Goal: Task Accomplishment & Management: Use online tool/utility

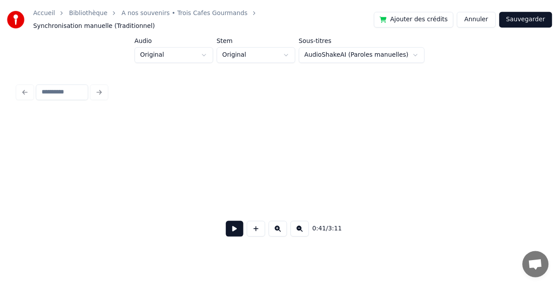
scroll to position [0, 3663]
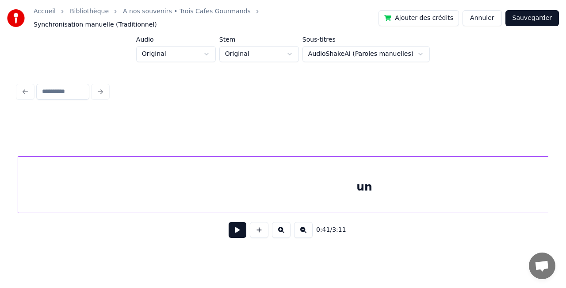
click at [497, 14] on button "Annuler" at bounding box center [482, 18] width 39 height 16
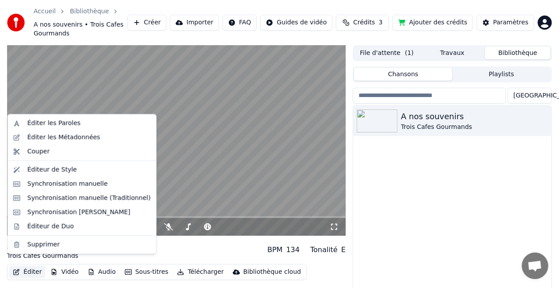
click at [27, 266] on button "Éditer" at bounding box center [27, 272] width 36 height 12
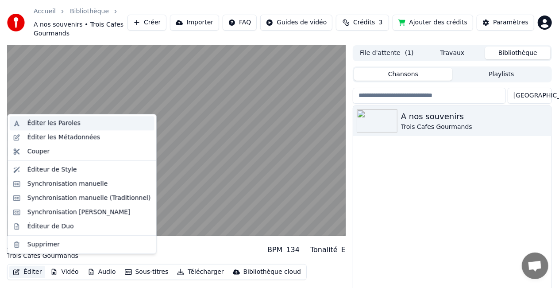
click at [61, 123] on div "Éditer les Paroles" at bounding box center [53, 123] width 53 height 9
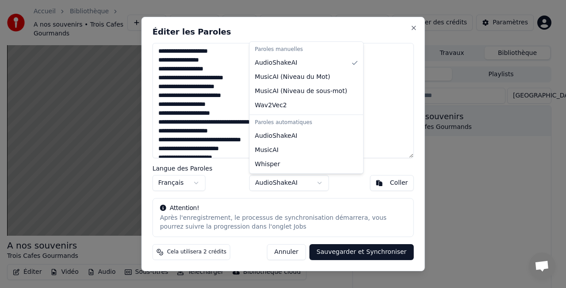
click at [321, 181] on body "**********" at bounding box center [279, 144] width 559 height 288
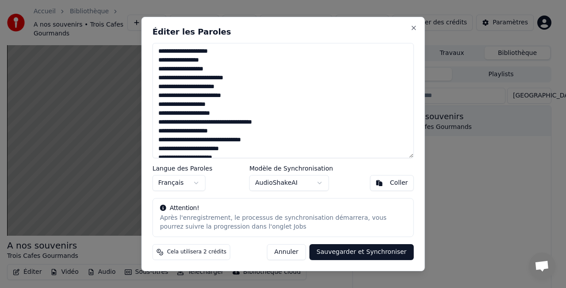
click at [297, 250] on body "**********" at bounding box center [279, 144] width 559 height 288
click at [414, 32] on div "**********" at bounding box center [284, 144] width 284 height 254
click at [414, 28] on button "Close" at bounding box center [413, 27] width 7 height 7
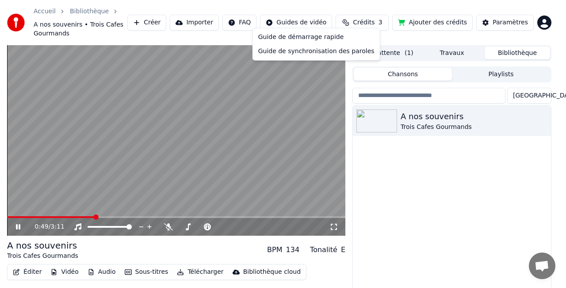
click at [310, 16] on html "Accueil Bibliothèque A nos souvenirs • Trois Cafes Gourmands Créer Importer FAQ…" at bounding box center [283, 144] width 566 height 288
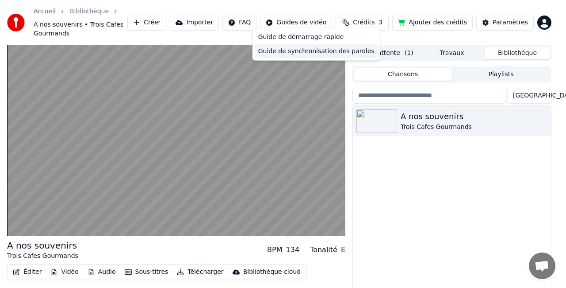
click at [287, 50] on div "Guide de synchronisation des paroles" at bounding box center [316, 51] width 123 height 14
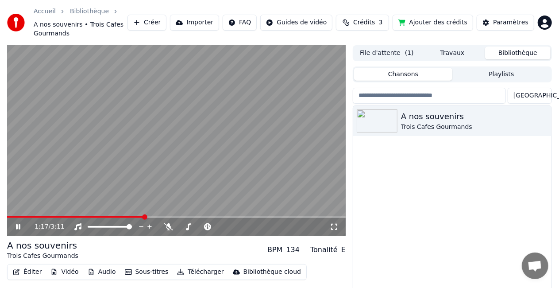
click at [16, 224] on icon at bounding box center [18, 226] width 4 height 5
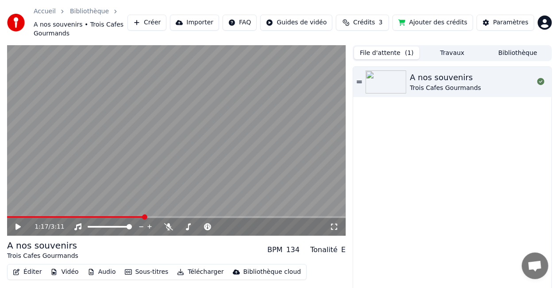
click at [397, 46] on button "File d'attente ( 1 )" at bounding box center [387, 52] width 66 height 13
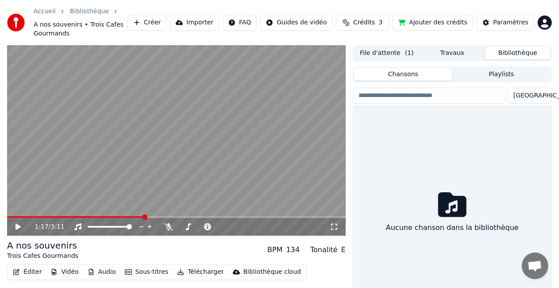
click at [505, 48] on button "Bibliothèque" at bounding box center [518, 52] width 66 height 13
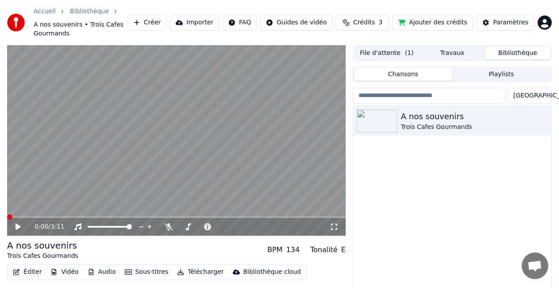
click at [7, 214] on span at bounding box center [9, 216] width 5 height 5
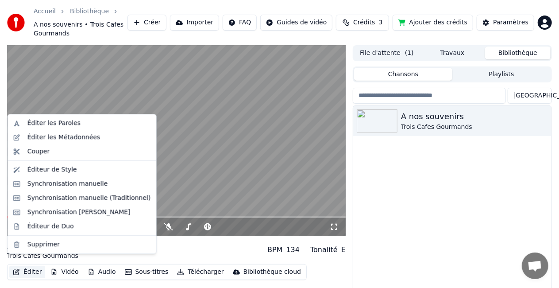
click at [31, 266] on button "Éditer" at bounding box center [27, 272] width 36 height 12
click at [68, 178] on div "Synchronisation manuelle" at bounding box center [82, 184] width 145 height 14
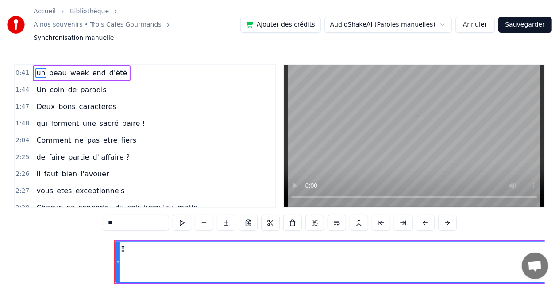
scroll to position [0, 5450]
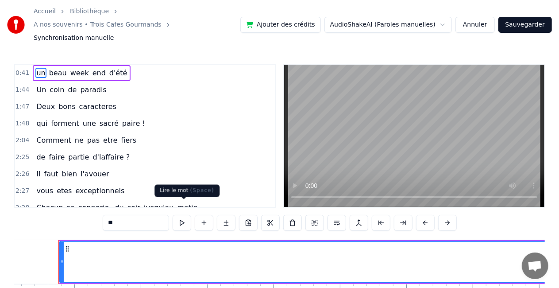
click at [187, 215] on button at bounding box center [182, 223] width 19 height 16
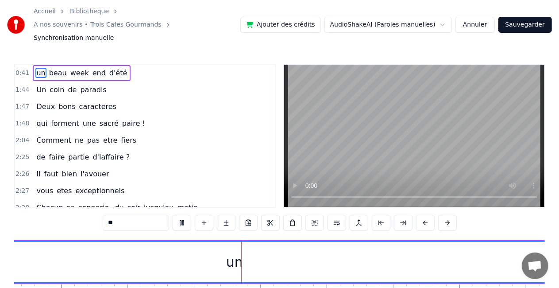
scroll to position [0, 5900]
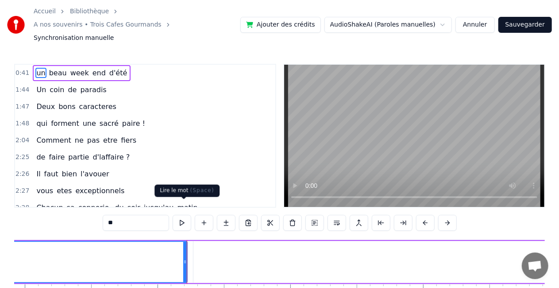
click at [186, 215] on button at bounding box center [182, 223] width 19 height 16
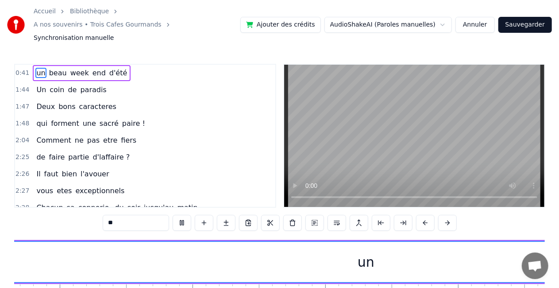
scroll to position [0, 5584]
click at [252, 243] on div "un" at bounding box center [445, 262] width 1039 height 40
click at [16, 243] on div "un" at bounding box center [445, 262] width 1039 height 40
drag, startPoint x: 371, startPoint y: 258, endPoint x: 475, endPoint y: 277, distance: 106.3
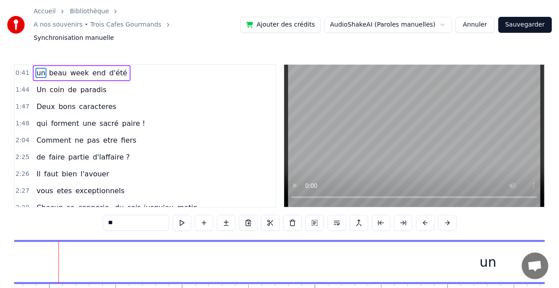
click at [475, 277] on div "un beau week end d'été Un coin de paradis Deux bons caracteres qui forment une …" at bounding box center [279, 272] width 531 height 66
click at [144, 215] on input "**" at bounding box center [136, 223] width 66 height 16
click at [311, 215] on button at bounding box center [314, 223] width 19 height 16
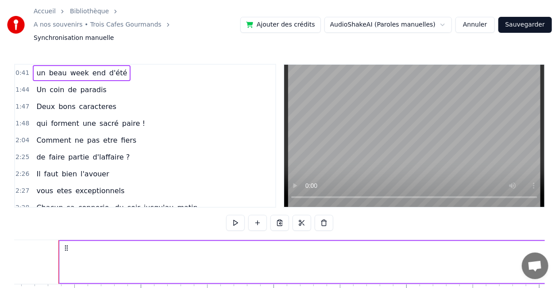
scroll to position [0, 5450]
drag, startPoint x: 60, startPoint y: 227, endPoint x: 117, endPoint y: 243, distance: 59.2
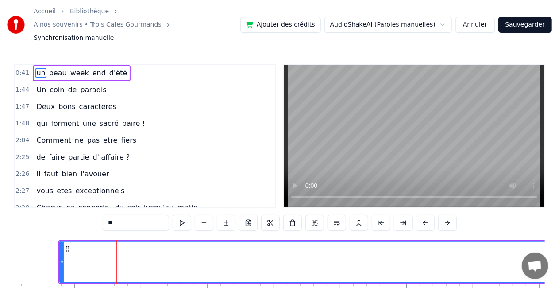
click at [310, 215] on button at bounding box center [314, 223] width 19 height 16
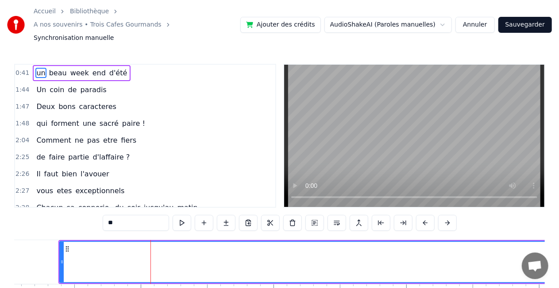
click at [311, 215] on button at bounding box center [314, 223] width 19 height 16
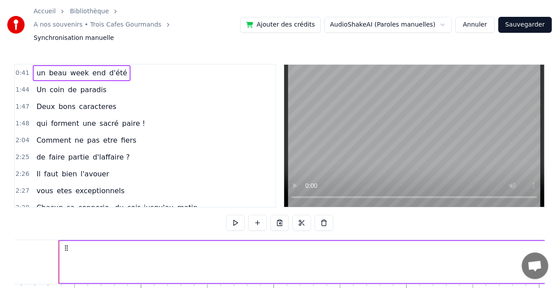
click at [239, 215] on button at bounding box center [235, 223] width 19 height 16
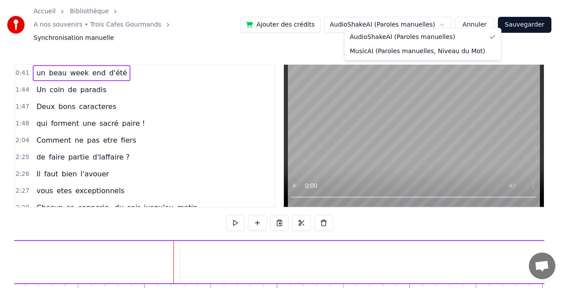
click at [374, 16] on html "Accueil Bibliothèque A nos souvenirs • Trois Cafes Gourmands Synchronisation ma…" at bounding box center [283, 171] width 566 height 343
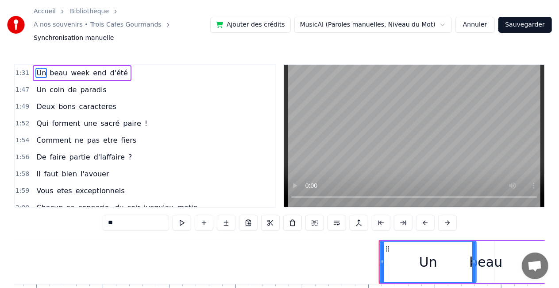
scroll to position [0, 12049]
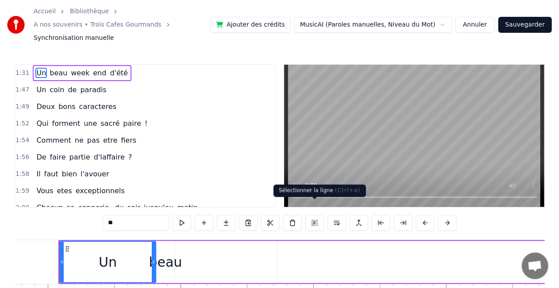
click at [312, 215] on button at bounding box center [314, 223] width 19 height 16
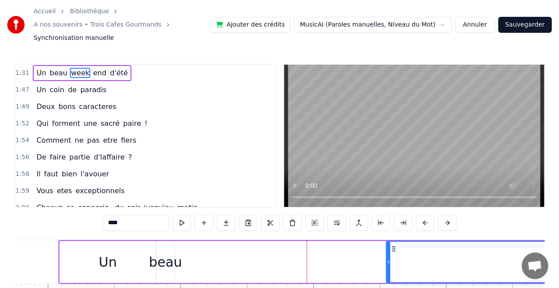
drag, startPoint x: 281, startPoint y: 237, endPoint x: 389, endPoint y: 251, distance: 109.8
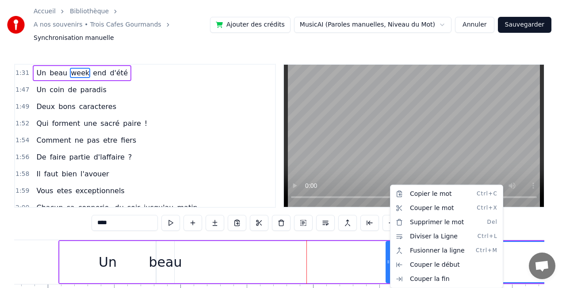
click at [357, 255] on html "Accueil Bibliothèque A nos souvenirs • Trois Cafes Gourmands Synchronisation ma…" at bounding box center [283, 171] width 566 height 343
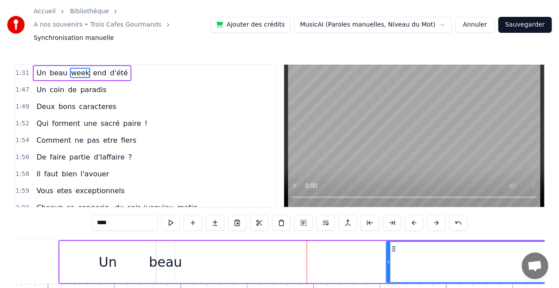
drag, startPoint x: 429, startPoint y: 242, endPoint x: 326, endPoint y: 234, distance: 103.4
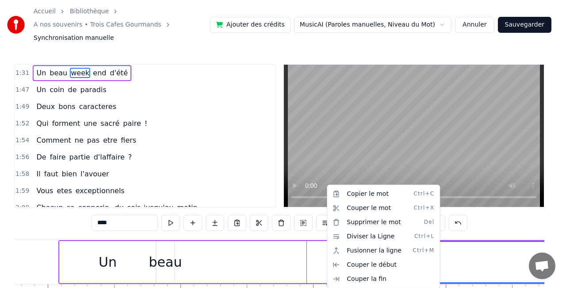
click at [449, 245] on html "Accueil Bibliothèque A nos souvenirs • Trois Cafes Gourmands Synchronisation ma…" at bounding box center [283, 171] width 566 height 343
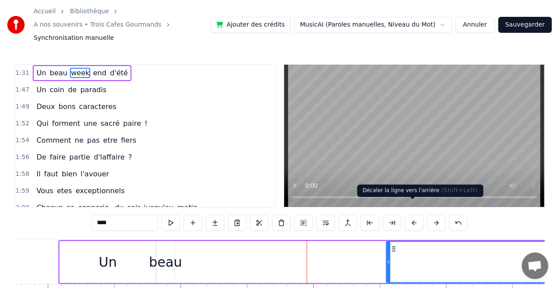
click at [413, 215] on button at bounding box center [414, 223] width 19 height 16
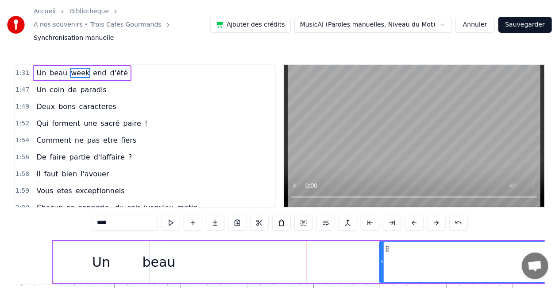
click at [413, 215] on button at bounding box center [414, 223] width 19 height 16
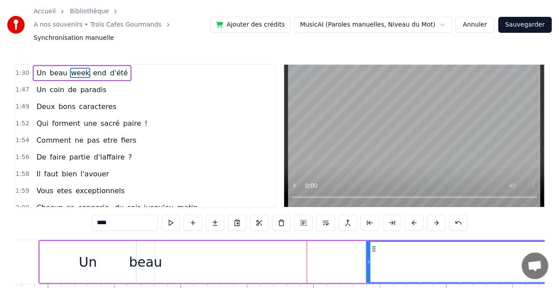
click at [413, 215] on button at bounding box center [414, 223] width 19 height 16
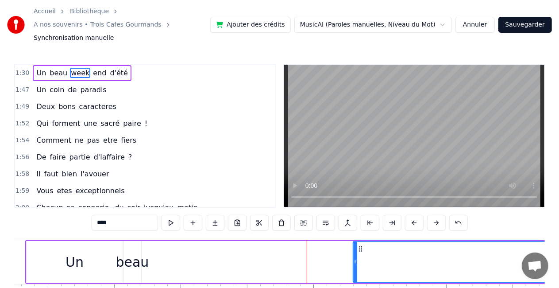
click at [413, 215] on button at bounding box center [414, 223] width 19 height 16
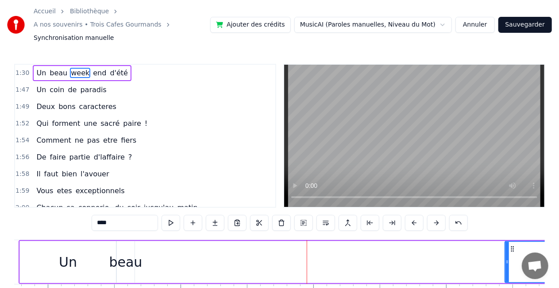
drag, startPoint x: 349, startPoint y: 245, endPoint x: 507, endPoint y: 251, distance: 158.6
click at [507, 258] on icon at bounding box center [507, 261] width 4 height 7
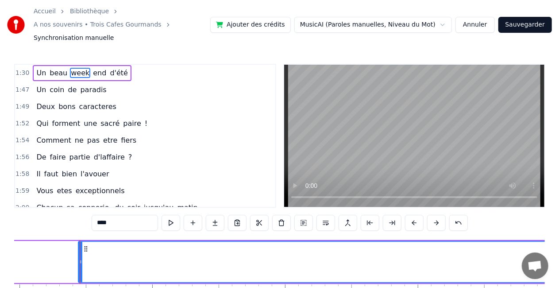
scroll to position [0, 12497]
drag, startPoint x: 391, startPoint y: 239, endPoint x: 276, endPoint y: 221, distance: 116.6
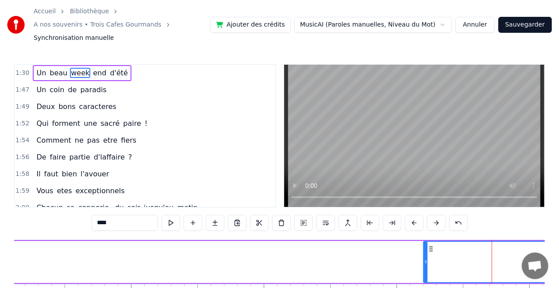
drag, startPoint x: 60, startPoint y: 247, endPoint x: 429, endPoint y: 269, distance: 369.8
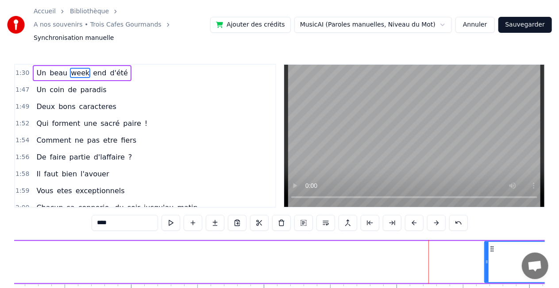
drag, startPoint x: 429, startPoint y: 243, endPoint x: 489, endPoint y: 251, distance: 60.2
click at [489, 251] on div at bounding box center [487, 262] width 4 height 40
click at [353, 249] on div "Un beau week end d'été" at bounding box center [557, 262] width 1973 height 44
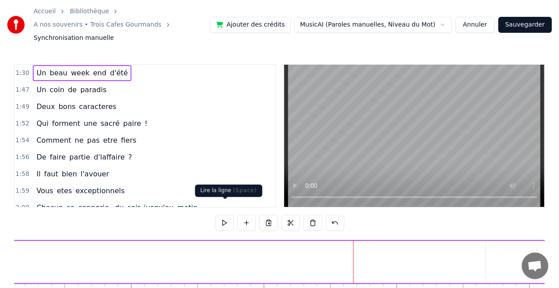
click at [230, 215] on button at bounding box center [224, 223] width 19 height 16
click at [482, 21] on button "Annuler" at bounding box center [474, 25] width 39 height 16
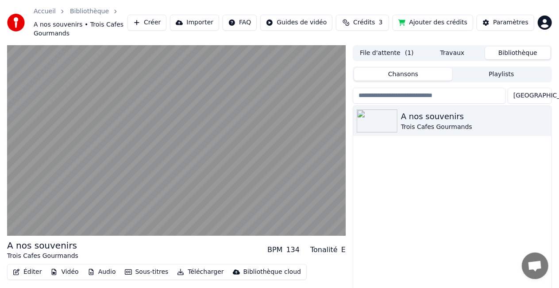
click at [85, 12] on link "Bibliothèque" at bounding box center [89, 11] width 39 height 9
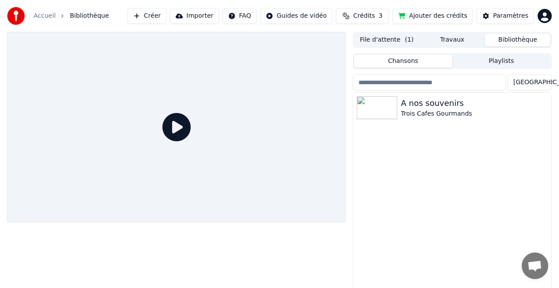
click at [45, 18] on link "Accueil" at bounding box center [45, 16] width 22 height 9
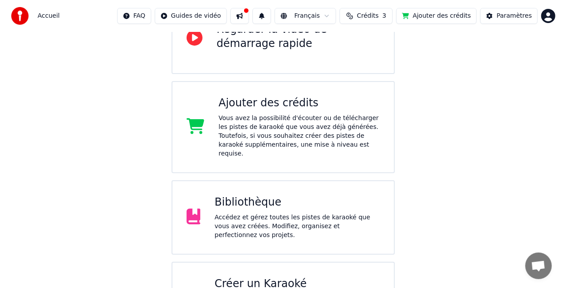
scroll to position [115, 0]
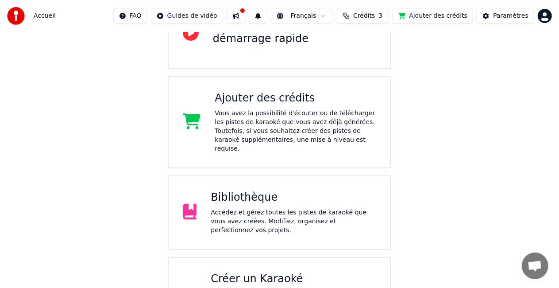
click at [258, 272] on div "Créer un Karaoké" at bounding box center [294, 279] width 166 height 14
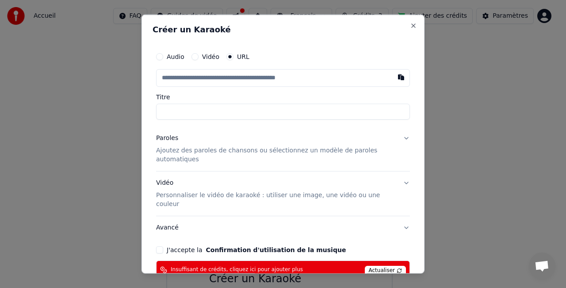
click at [217, 114] on input "Titre" at bounding box center [283, 112] width 254 height 16
type input "**********"
click at [209, 75] on input "text" at bounding box center [283, 78] width 254 height 18
click at [193, 57] on button "Vidéo" at bounding box center [195, 56] width 7 height 7
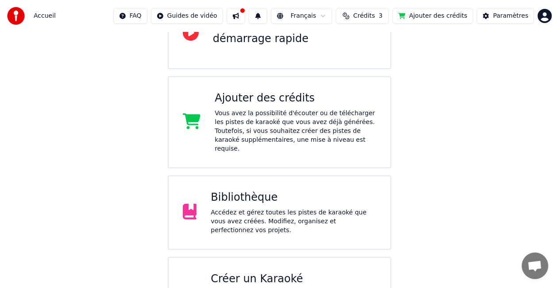
click at [273, 272] on div "Créer un Karaoké" at bounding box center [294, 279] width 166 height 14
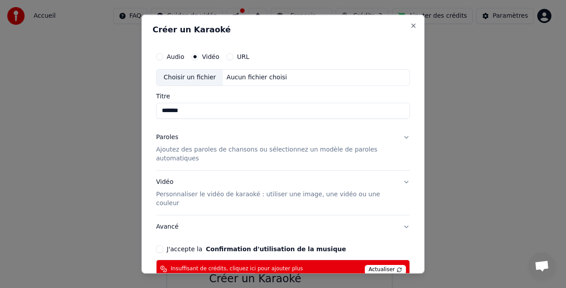
type input "*******"
click at [193, 78] on div "Choisir un fichier" at bounding box center [190, 77] width 66 height 16
click at [230, 56] on button "URL" at bounding box center [230, 56] width 7 height 7
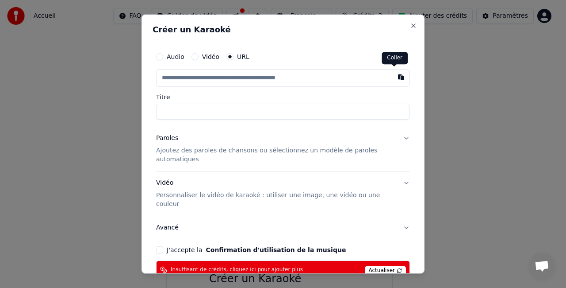
click at [394, 78] on button "button" at bounding box center [402, 77] width 18 height 16
type input "**********"
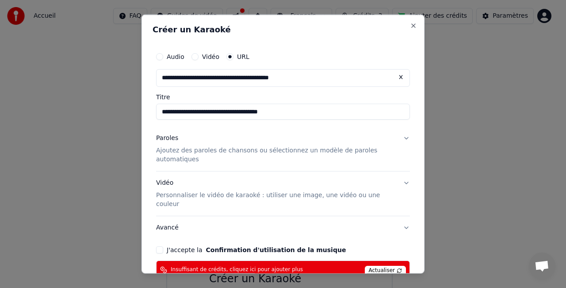
click at [233, 115] on input "**********" at bounding box center [283, 112] width 254 height 16
type input "*"
type input "*******"
click at [184, 149] on p "Ajoutez des paroles de chansons ou sélectionnez un modèle de paroles automatiqu…" at bounding box center [276, 155] width 240 height 18
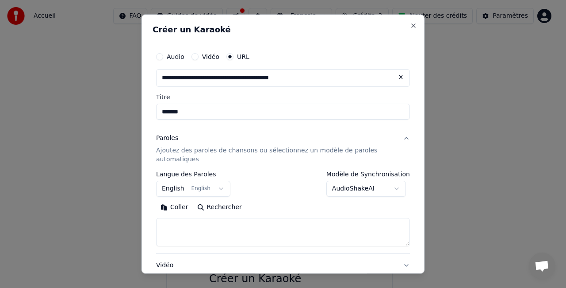
click at [197, 189] on button "English English" at bounding box center [193, 188] width 74 height 16
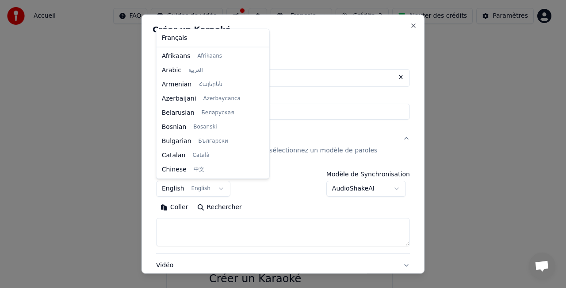
scroll to position [71, 0]
select select "**"
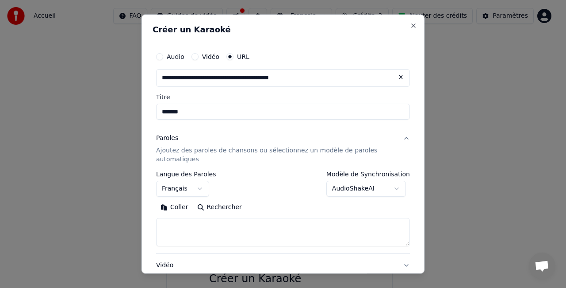
click at [177, 226] on textarea at bounding box center [283, 231] width 254 height 28
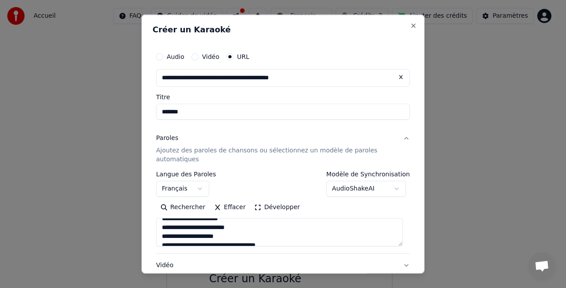
scroll to position [28, 0]
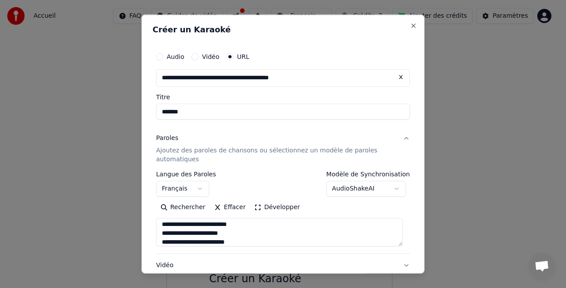
click at [215, 241] on textarea "**********" at bounding box center [279, 231] width 247 height 28
type textarea "**********"
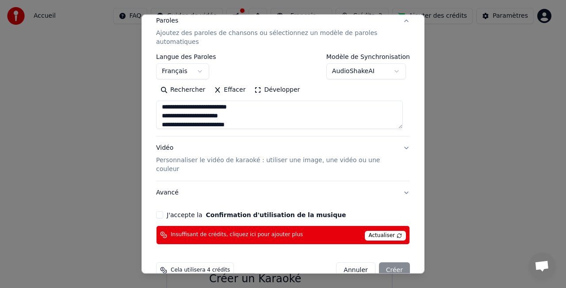
scroll to position [121, 0]
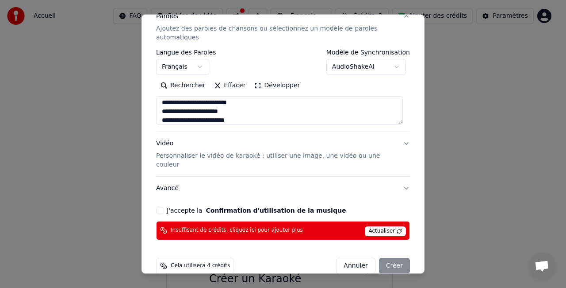
click at [160, 207] on button "J'accepte la Confirmation d'utilisation de la musique" at bounding box center [159, 210] width 7 height 7
click at [379, 226] on span "Actualiser" at bounding box center [386, 231] width 42 height 10
click at [392, 258] on div "Annuler Créer" at bounding box center [373, 266] width 74 height 16
click at [381, 226] on span "Actualiser" at bounding box center [386, 231] width 42 height 10
click at [389, 258] on div "Annuler Créer" at bounding box center [373, 266] width 74 height 16
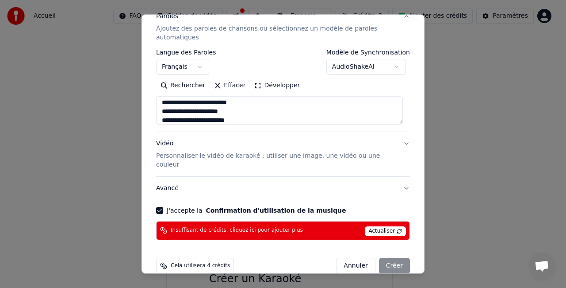
click at [187, 262] on span "Cela utilisera 4 crédits" at bounding box center [200, 265] width 59 height 7
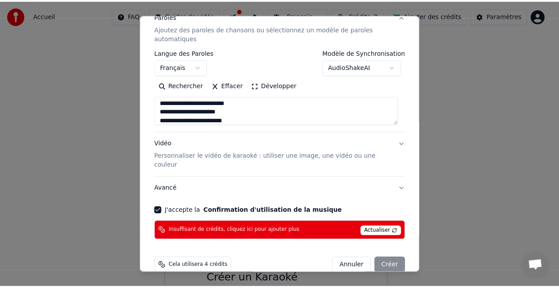
scroll to position [0, 0]
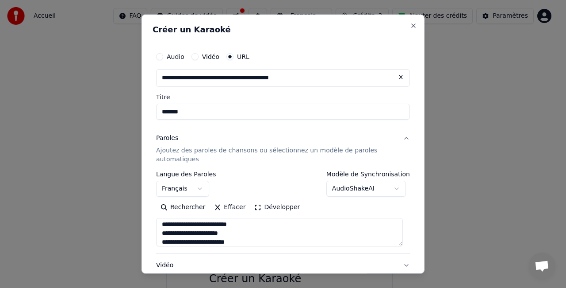
select select
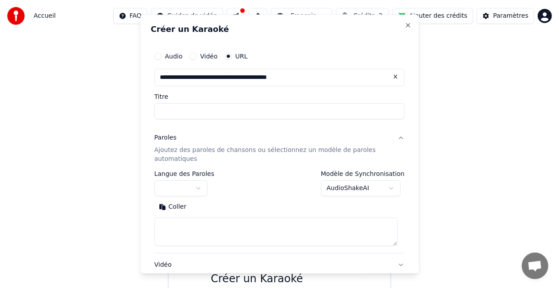
click at [465, 58] on html "**********" at bounding box center [279, 112] width 559 height 455
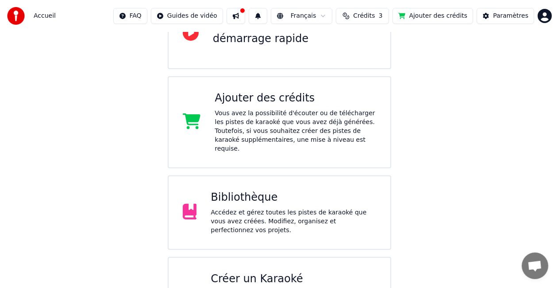
click at [289, 116] on div "Vous avez la possibilité d'écouter ou de télécharger les pistes de karaoké que …" at bounding box center [296, 131] width 162 height 44
click at [227, 210] on div "Accédez et gérez toutes les pistes de karaoké que vous avez créées. Modifiez, o…" at bounding box center [294, 221] width 166 height 27
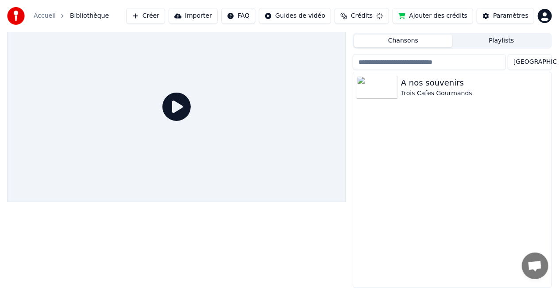
scroll to position [20, 0]
